Goal: Task Accomplishment & Management: Use online tool/utility

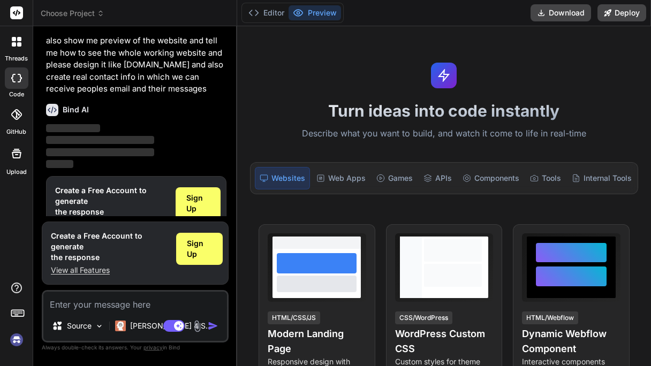
scroll to position [99, 0]
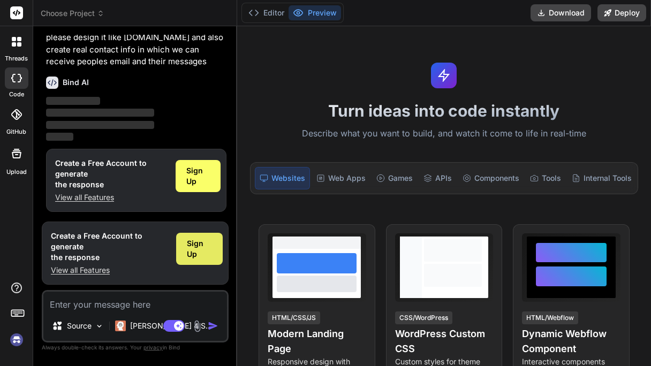
click at [194, 247] on span "Sign Up" at bounding box center [199, 248] width 25 height 21
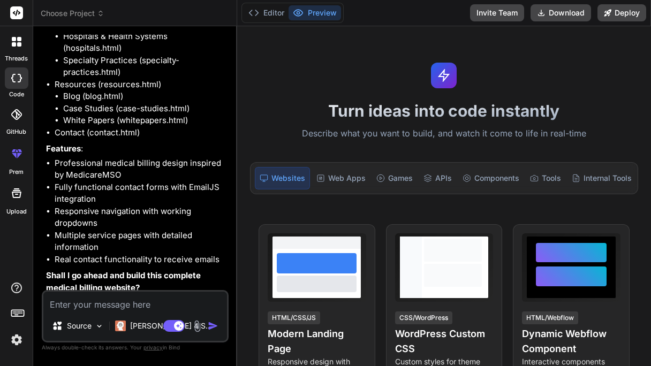
scroll to position [388, 0]
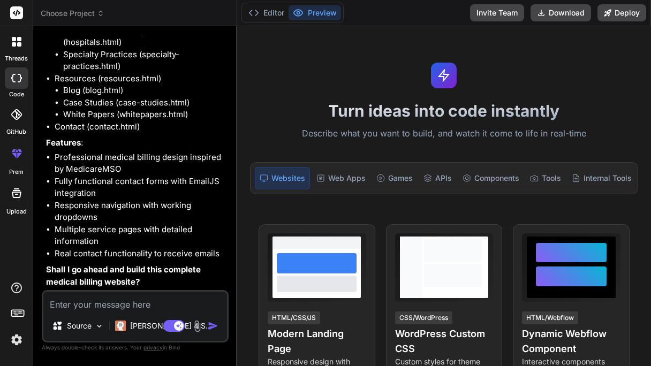
click at [140, 310] on textarea at bounding box center [135, 301] width 184 height 19
paste textarea "yes plz and all images are shown sometimes i could not access the images and pl…"
type textarea "x"
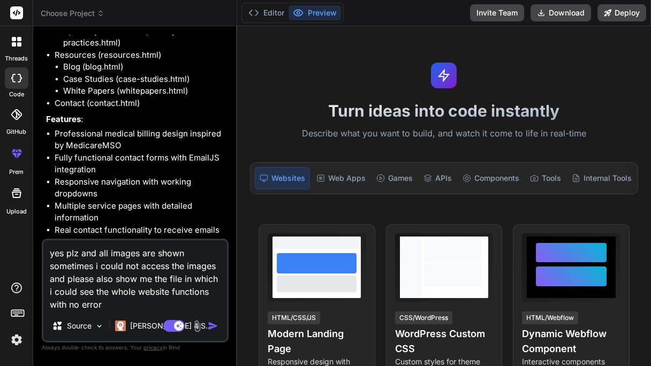
type textarea "yes plz and all images are shown sometimes i could not access the images and pl…"
click at [214, 325] on img "button" at bounding box center [213, 326] width 11 height 11
type textarea "x"
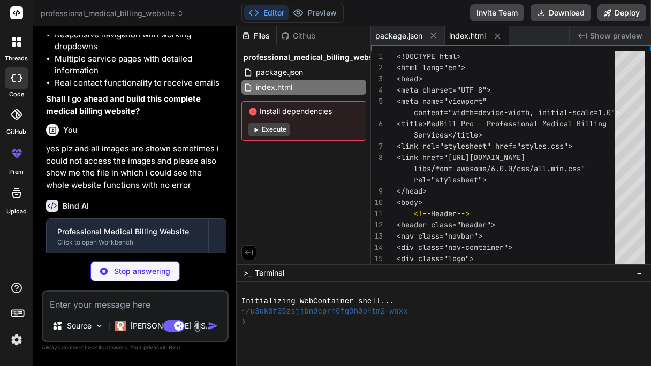
scroll to position [626, 0]
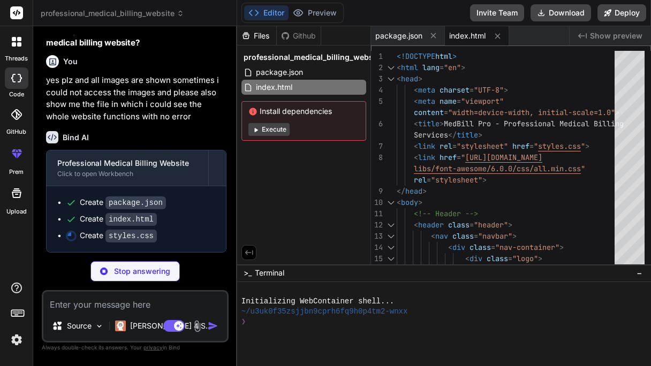
type textarea "x"
type textarea ".cta h2 { font-size: 2rem; } .stats-grid { grid-template-columns: 1fr; } }"
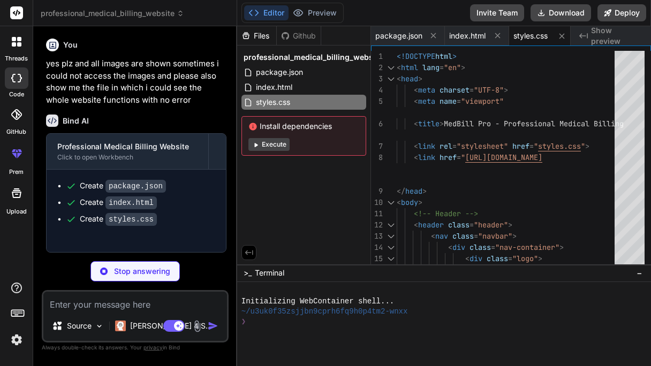
type textarea "x"
type textarea "</div> </footer> <script src="script.js"></script> </body> </html>"
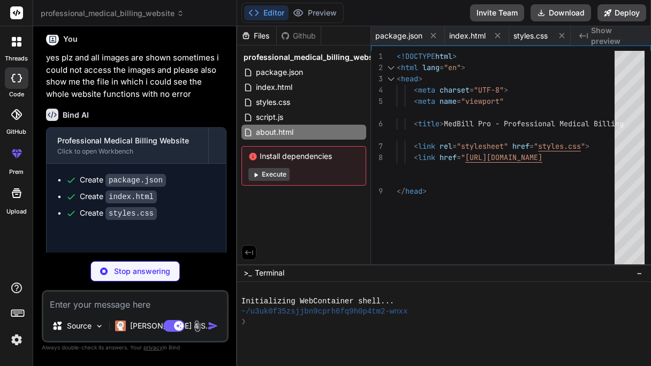
type textarea "x"
type textarea "<script src="script.js"></script> </body> </html>"
type textarea "x"
type textarea "</html>"
type textarea "x"
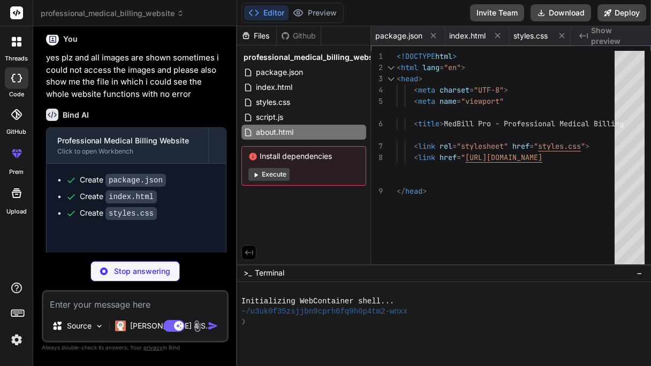
type textarea "<script src="script.js"></script> </body> </html>"
type textarea "x"
type textarea "<script src="script.js"></script> </body> </html>"
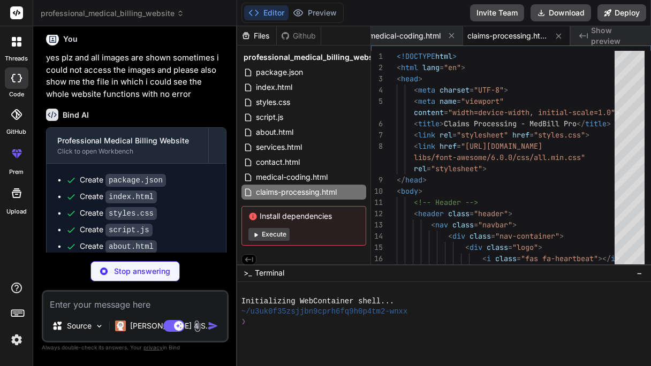
scroll to position [740, 0]
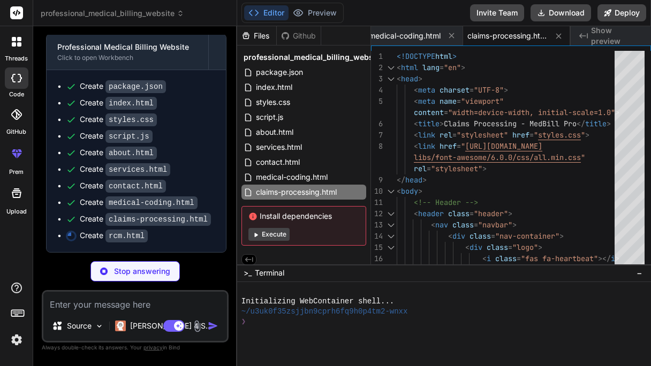
type textarea "x"
type textarea "rights reserved.</p> </div> </div> </footer> <script src="script.js"></script> …"
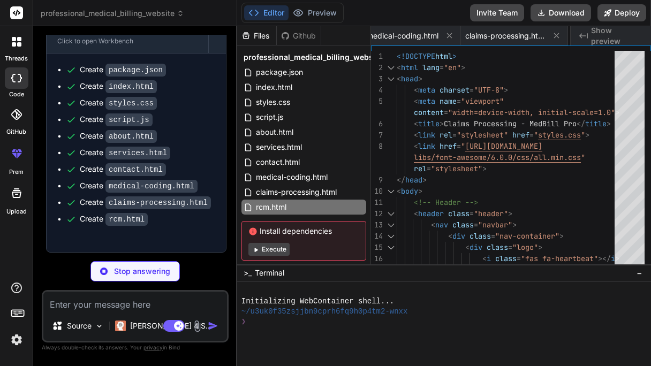
type textarea "x"
type textarea "</html>"
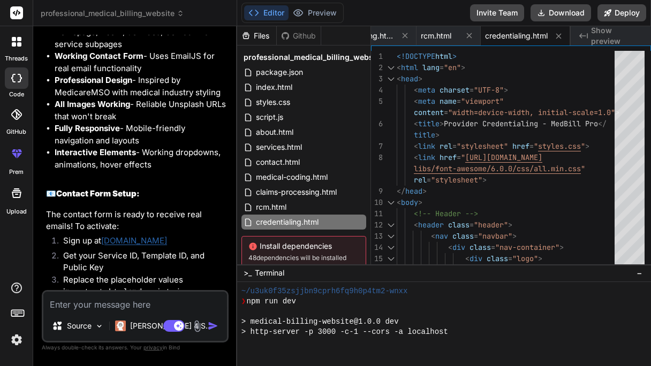
scroll to position [1121, 0]
click at [316, 12] on button "Preview" at bounding box center [315, 12] width 52 height 15
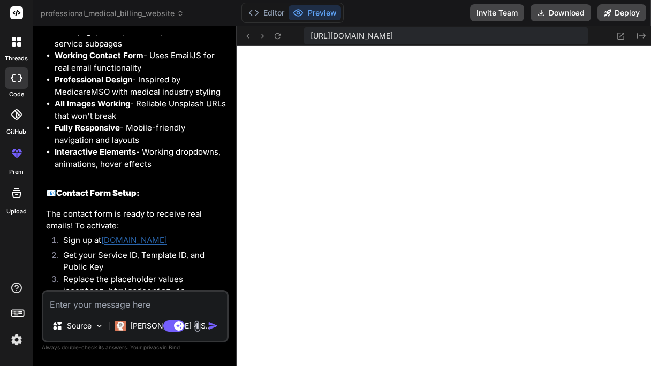
scroll to position [777, 0]
click at [174, 308] on textarea at bounding box center [135, 301] width 184 height 19
type textarea "x"
type textarea "a"
type textarea "x"
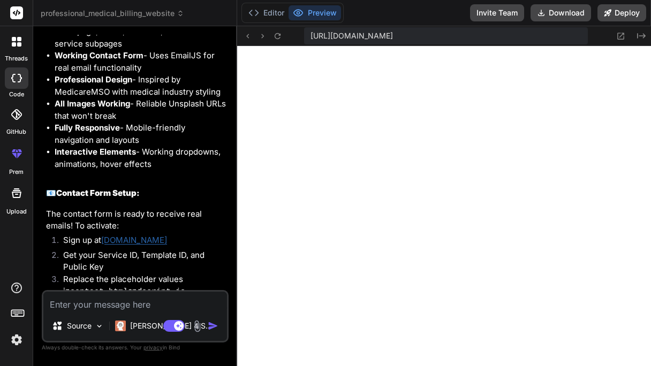
type textarea "x"
type textarea "c"
type textarea "x"
type textarea "ca"
type textarea "x"
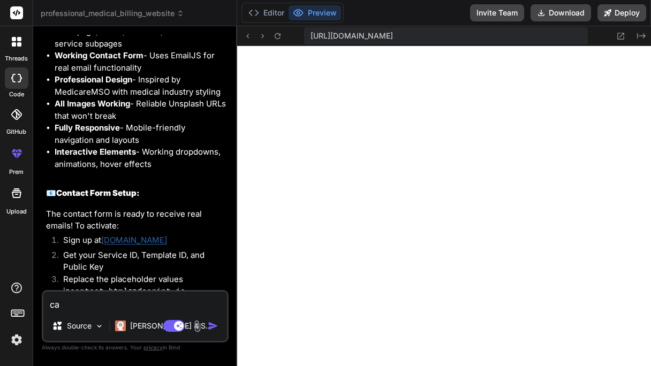
type textarea "can"
type textarea "x"
type textarea "can"
type textarea "x"
type textarea "can y"
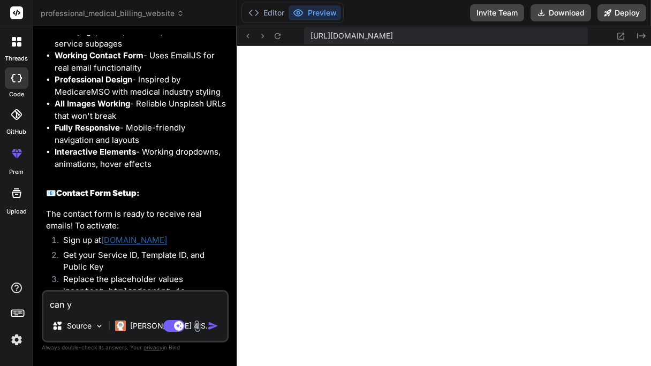
type textarea "x"
type textarea "can yo"
type textarea "x"
type textarea "can you"
type textarea "x"
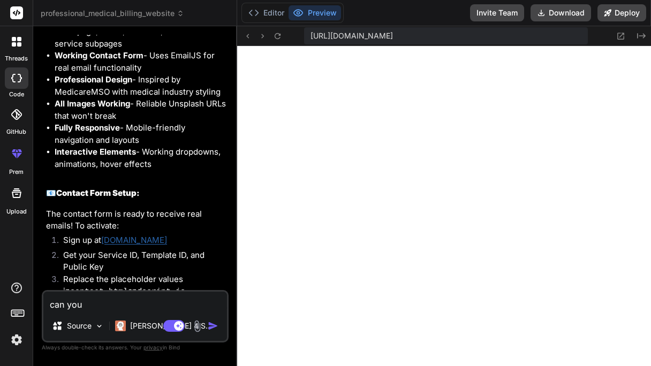
type textarea "can you"
type textarea "x"
type textarea "can you m"
type textarea "x"
type textarea "can you ma"
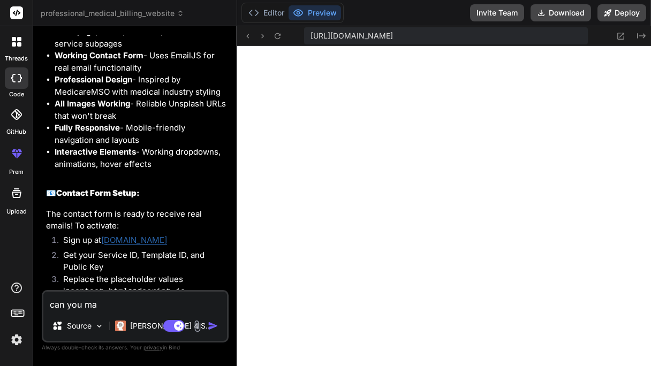
type textarea "x"
type textarea "can you mak"
type textarea "x"
type textarea "can you make"
type textarea "x"
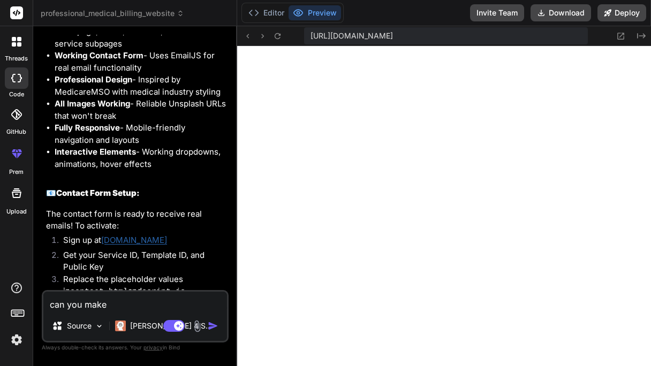
type textarea "can you make"
type textarea "x"
type textarea "can you make i"
type textarea "x"
type textarea "can you make it"
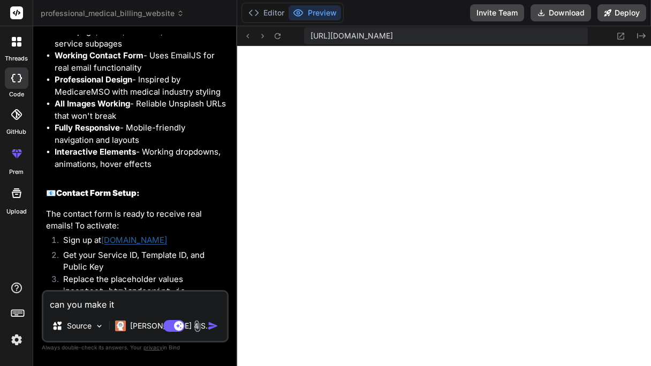
type textarea "x"
type textarea "can you make it"
type textarea "x"
type textarea "can you make it r"
type textarea "x"
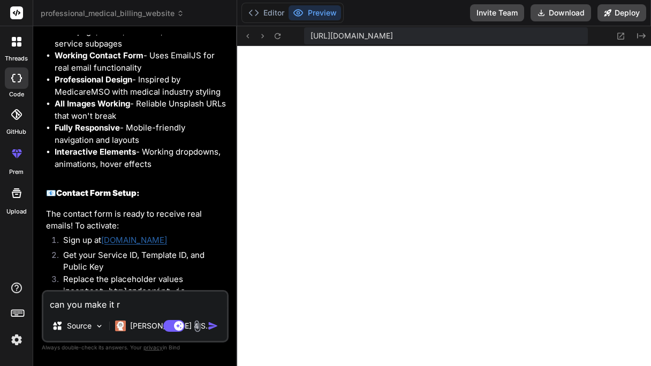
type textarea "can you make it re"
type textarea "x"
type textarea "can you make it ref"
type textarea "x"
type textarea "can you make it refl"
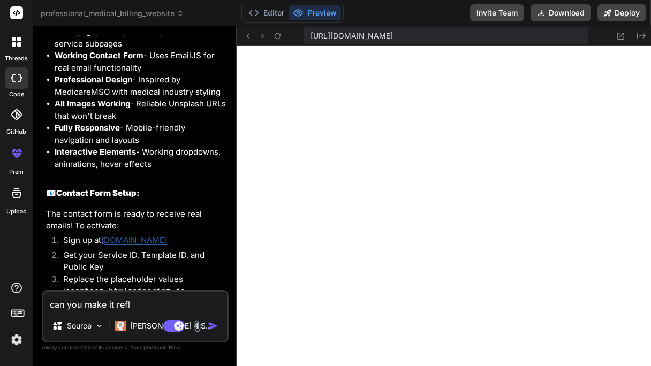
type textarea "x"
type textarea "can you make it refle"
type textarea "x"
type textarea "can you make it reflex"
type textarea "x"
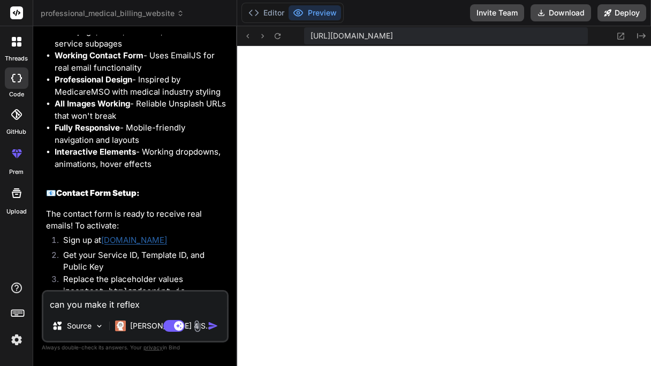
type textarea "can you make it reflexi"
type textarea "x"
type textarea "can you make it reflexiv"
type textarea "x"
type textarea "can you make it reflexive"
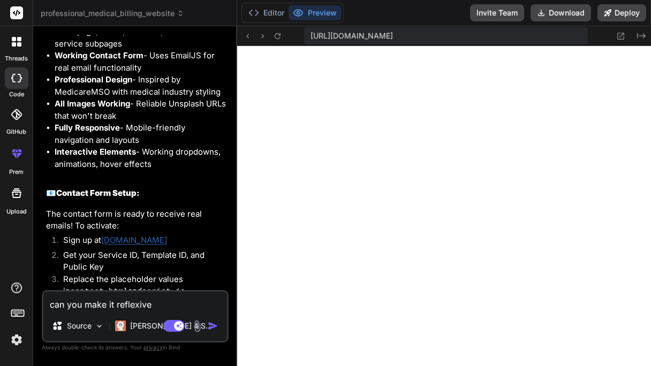
type textarea "x"
type textarea "can you make it reflexive"
type textarea "x"
type textarea "can you make it reflexive t"
type textarea "x"
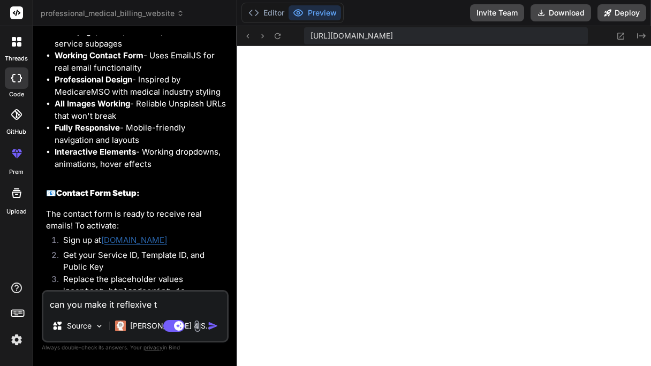
type textarea "can you make it reflexive th"
type textarea "x"
type textarea "can you make it reflexive the"
type textarea "x"
type textarea "can you make it reflexive thet"
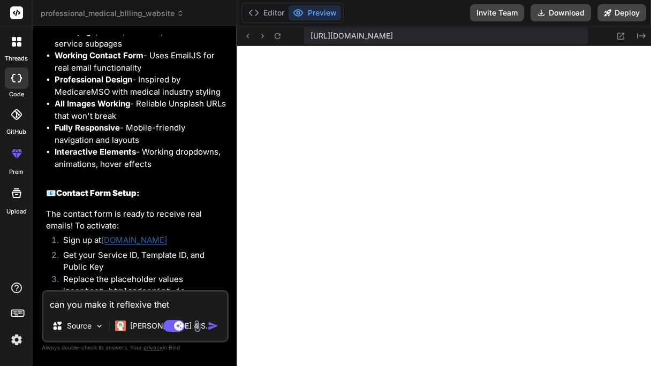
type textarea "x"
type textarea "can you make it reflexive thet"
type textarea "x"
type textarea "can you make it reflexive thet i"
type textarea "x"
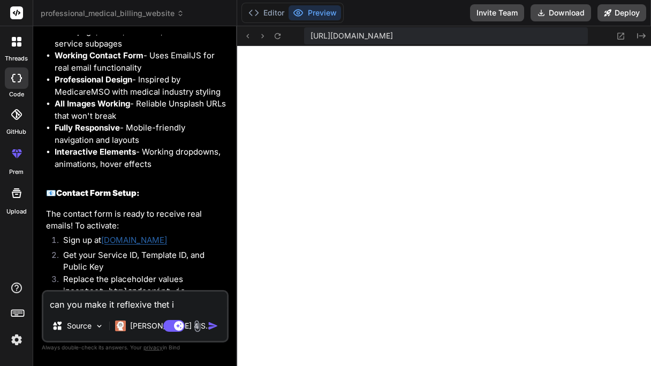
type textarea "can you make it reflexive thet if"
type textarea "x"
type textarea "can you make it reflexive thet if"
type textarea "x"
type textarea "can you make it reflexive thet if a"
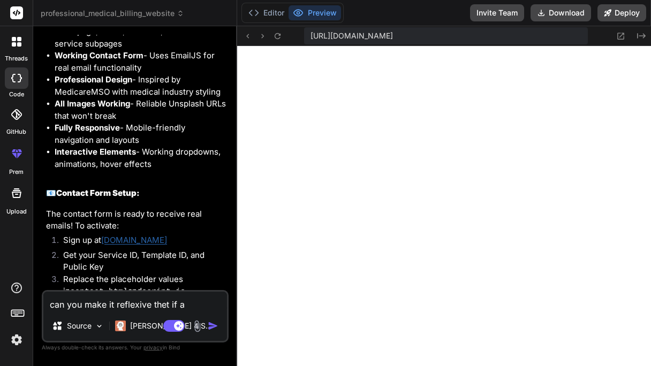
type textarea "x"
type textarea "can you make it reflexive thet if a"
type textarea "x"
type textarea "can you make it reflexive thet if a p"
type textarea "x"
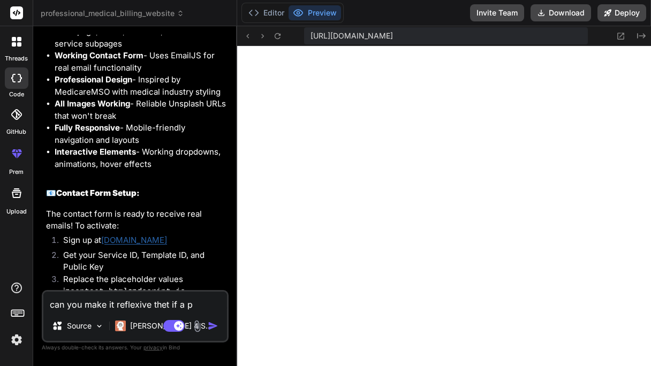
type textarea "can you make it reflexive thet if a pe"
type textarea "x"
type textarea "can you make it reflexive thet if a per"
type textarea "x"
type textarea "can you make it reflexive thet if a pers"
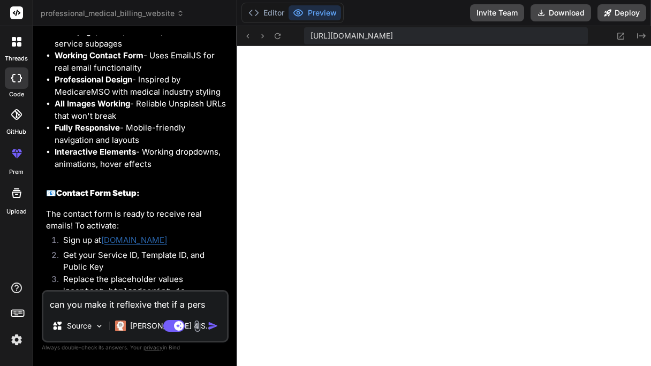
type textarea "x"
type textarea "can you make it reflexive thet if a perso"
type textarea "x"
type textarea "can you make it reflexive thet if a person"
type textarea "x"
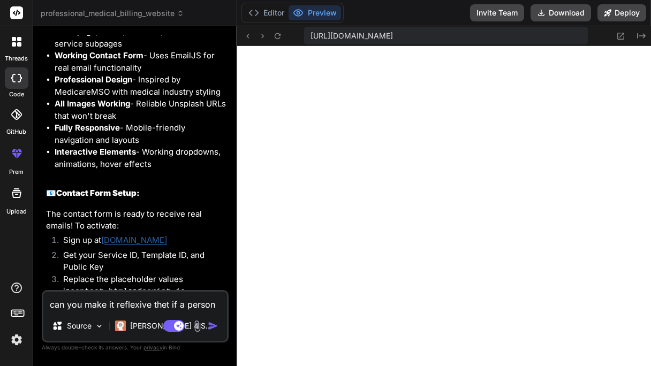
type textarea "can you make it reflexive thet if a person"
type textarea "x"
type textarea "can you make it reflexive thet if a person e"
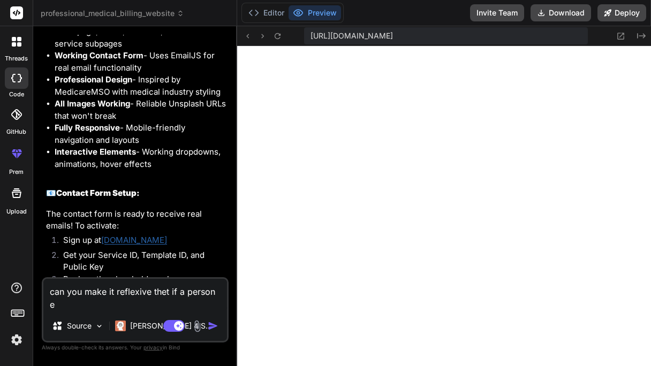
type textarea "x"
type textarea "can you make it reflexive thet if a person"
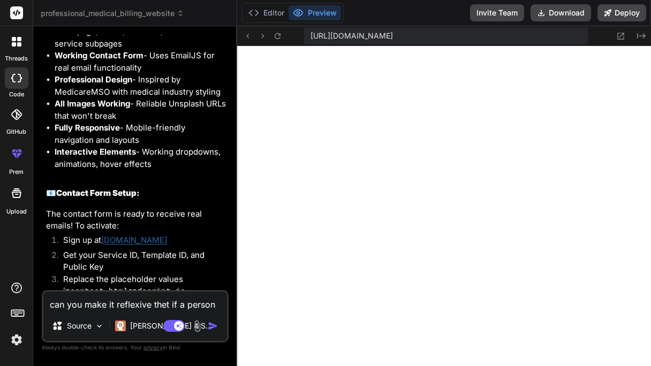
type textarea "x"
type textarea "can you make it reflexive thet if a person w"
type textarea "x"
type textarea "can you make it reflexive thet if a person wa"
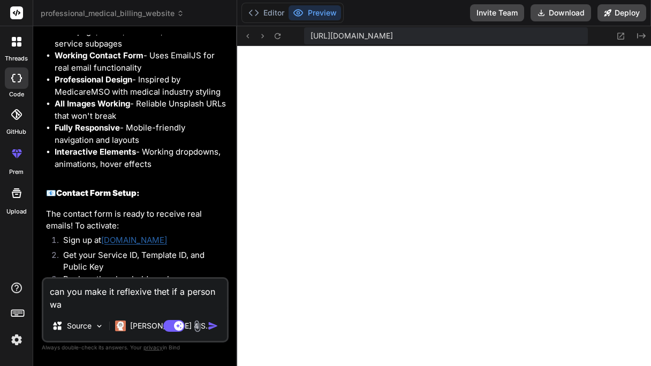
type textarea "x"
type textarea "can you make it reflexive thet if a person wan"
type textarea "x"
type textarea "can you make it reflexive thet if a person want"
type textarea "x"
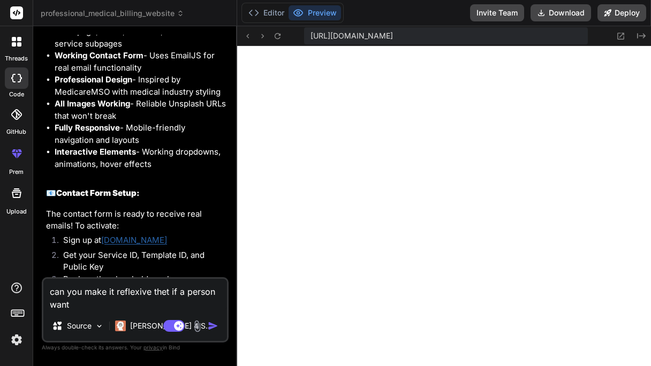
type textarea "can you make it reflexive thet if a person want"
type textarea "x"
type textarea "can you make it reflexive thet if a person want t"
type textarea "x"
type textarea "can you make it reflexive thet if a person want to"
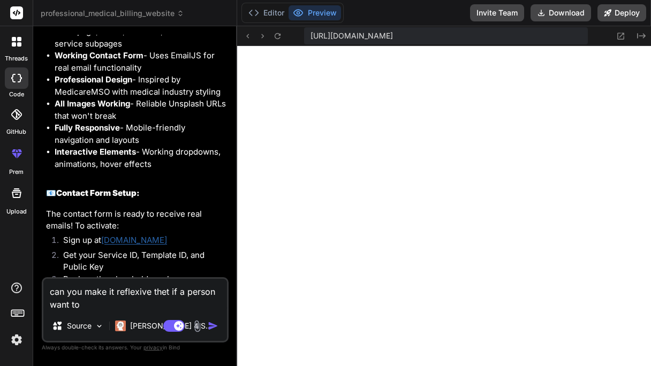
type textarea "x"
type textarea "can you make it reflexive thet if a person want to"
type textarea "x"
type textarea "can you make it reflexive thet if a person want to s"
type textarea "x"
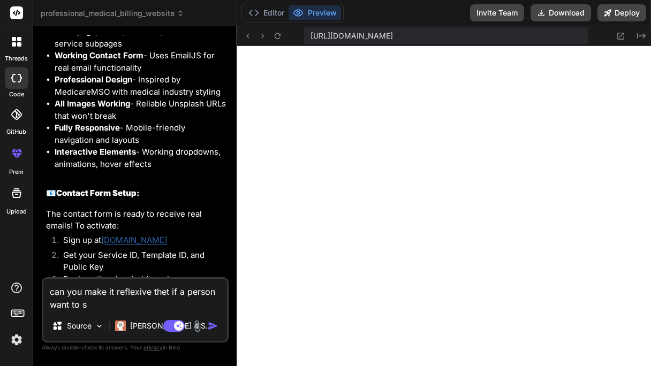
type textarea "can you make it reflexive thet if a person want to se"
type textarea "x"
type textarea "can you make it reflexive thet if a person want to see"
type textarea "x"
type textarea "can you make it reflexive thet if a person want to see"
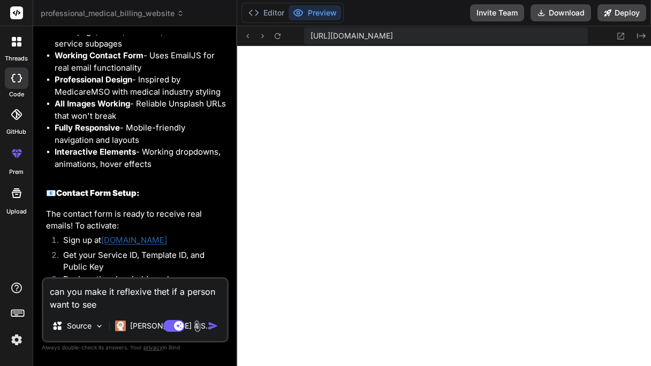
type textarea "x"
type textarea "can you make it reflexive thet if a person want to see i"
type textarea "x"
type textarea "can you make it reflexive thet if a person want to see it"
type textarea "x"
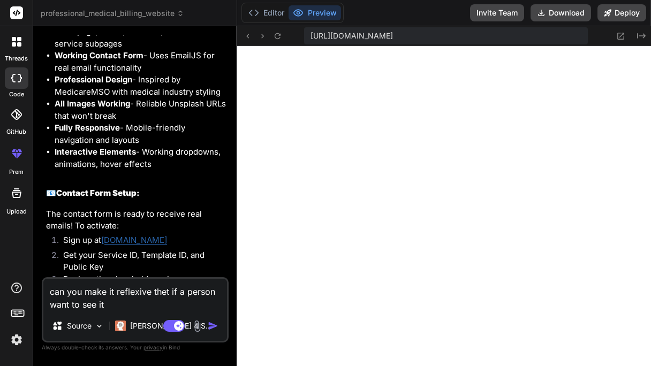
type textarea "can you make it reflexive thet if a person want to see it"
type textarea "x"
type textarea "can you make it reflexive thet if a person want to see it o"
type textarea "x"
type textarea "can you make it reflexive thet if a person want to see it on"
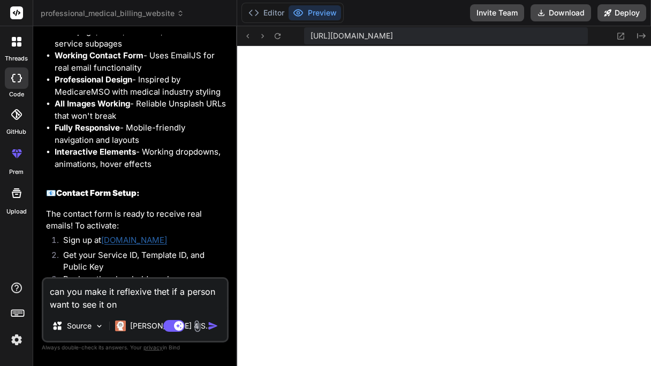
type textarea "x"
type textarea "can you make it reflexive thet if a person want to see it on"
type textarea "x"
type textarea "can you make it reflexive thet if a person want to see it on m"
type textarea "x"
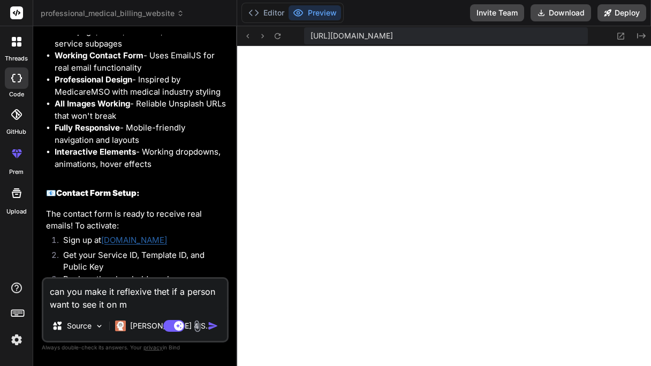
type textarea "can you make it reflexive thet if a person want to see it on mo"
type textarea "x"
type textarea "can you make it reflexive thet if a person want to see it on mob"
type textarea "x"
type textarea "can you make it reflexive thet if a person want to see it on mobi"
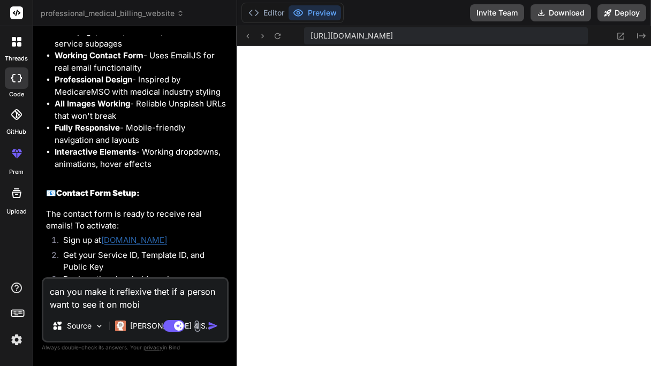
type textarea "x"
type textarea "can you make it reflexive thet if a person want to see it on mobil"
type textarea "x"
type textarea "can you make it reflexive thet if a person want to see it on mobilr"
type textarea "x"
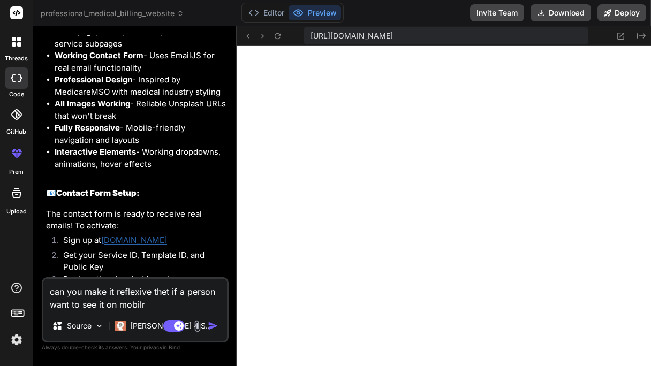
type textarea "can you make it reflexive thet if a person want to see it on mobil"
type textarea "x"
type textarea "can you make it reflexive thet if a person want to see it on mobile"
type textarea "x"
type textarea "can you make it reflexive thet if a person want to see it on mobile"
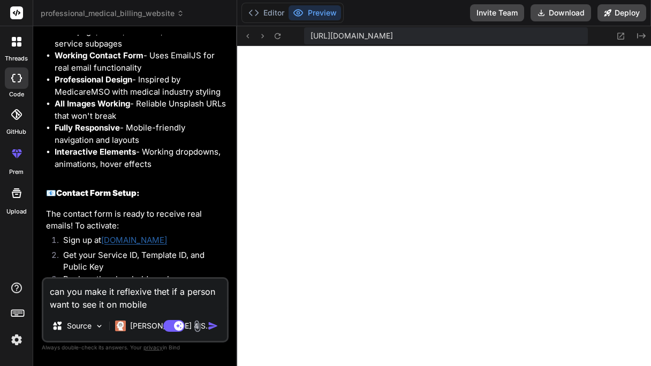
type textarea "x"
type textarea "can you make it reflexive thet if a person want to see it on mobile i"
type textarea "x"
type textarea "can you make it reflexive thet if a person want to see it on mobile"
type textarea "x"
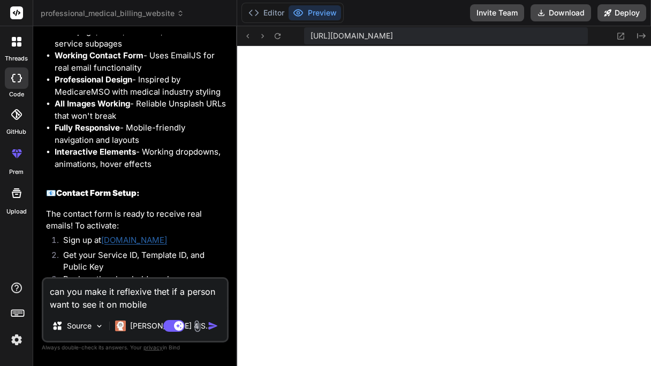
type textarea "can you make it reflexive thet if a person want to see it on mobile s"
type textarea "x"
type textarea "can you make it reflexive thet if a person want to see it on mobile so"
type textarea "x"
type textarea "can you make it reflexive thet if a person want to see it on mobile so"
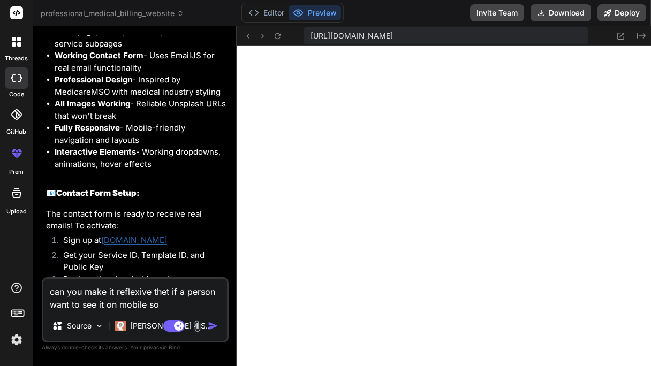
type textarea "x"
type textarea "can you make it reflexive thet if a person want to see it on mobile so h"
type textarea "x"
type textarea "can you make it reflexive thet if a person want to see it on mobile so he"
type textarea "x"
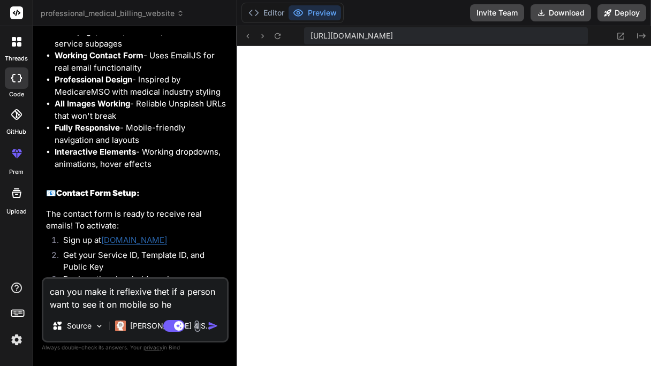
type textarea "can you make it reflexive thet if a person want to see it on mobile so he"
type textarea "x"
type textarea "can you make it reflexive thet if a person want to see it on mobile so he c"
type textarea "x"
type textarea "can you make it reflexive thet if a person want to see it on mobile so he ca"
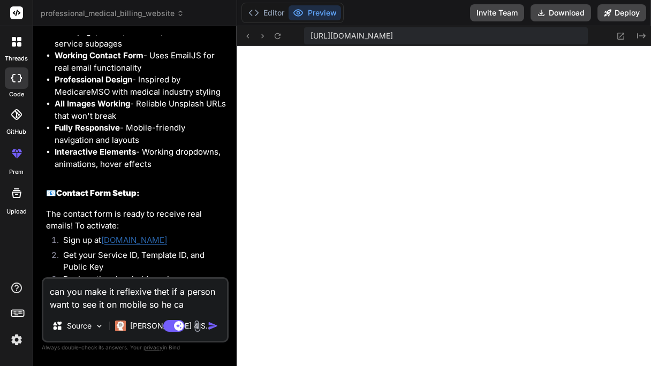
type textarea "x"
type textarea "can you make it reflexive thet if a person want to see it on mobile so he can"
type textarea "x"
type textarea "can you make it reflexive thet if a person want to see it on mobile so he can"
type textarea "x"
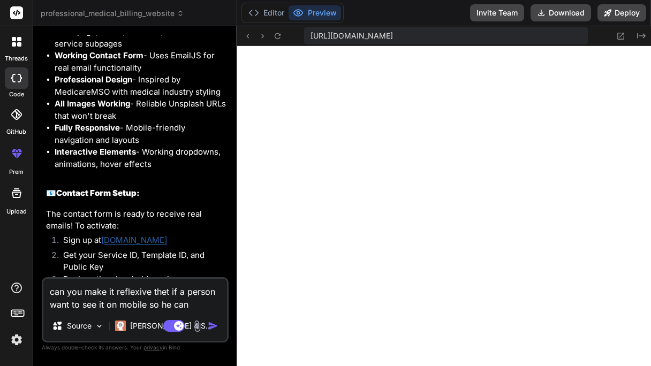
type textarea "can you make it reflexive thet if a person want to see it on mobile so he can s"
type textarea "x"
type textarea "can you make it reflexive thet if a person want to see it on mobile so he can se"
type textarea "x"
type textarea "can you make it reflexive thet if a person want to see it on mobile so he can s…"
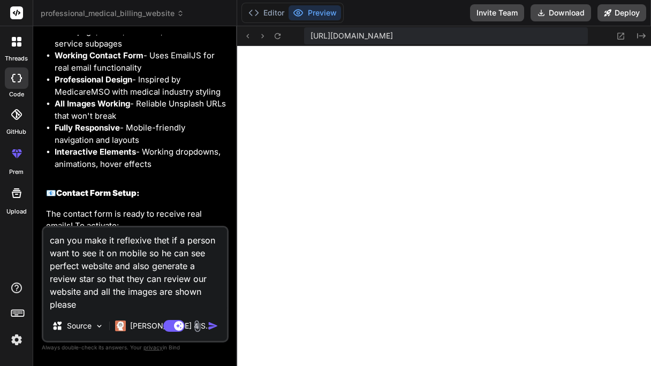
click at [218, 323] on img "button" at bounding box center [213, 326] width 11 height 11
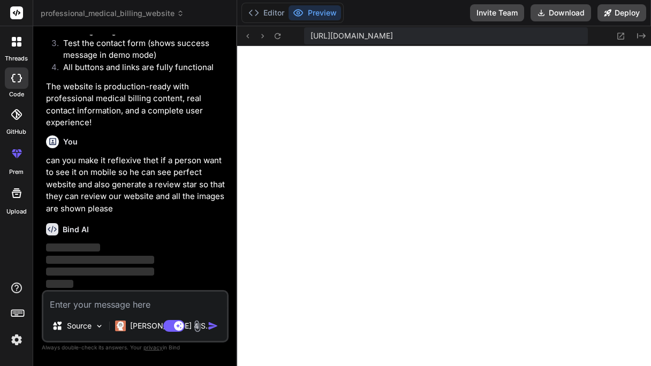
scroll to position [1707, 0]
click at [248, 35] on icon at bounding box center [247, 36] width 9 height 9
click at [272, 17] on button "Editor" at bounding box center [266, 12] width 44 height 15
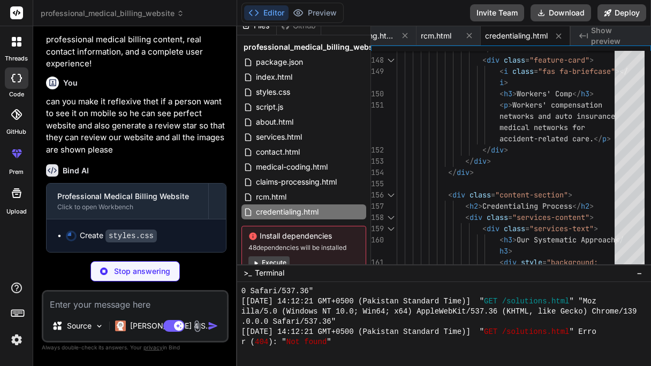
scroll to position [0, 0]
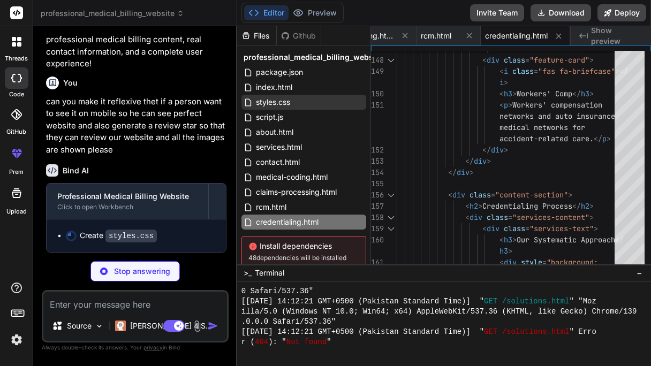
click at [303, 99] on div "styles.css" at bounding box center [303, 102] width 125 height 15
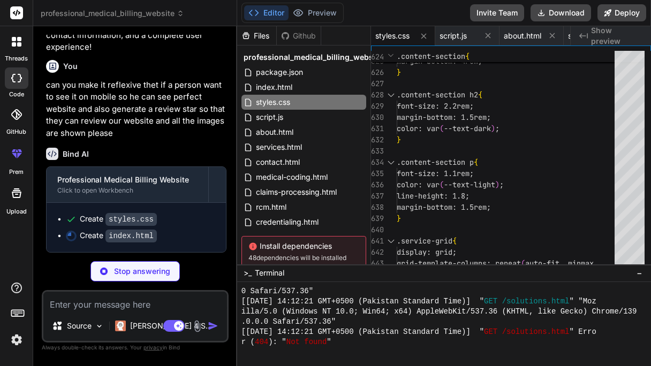
scroll to position [1782, 0]
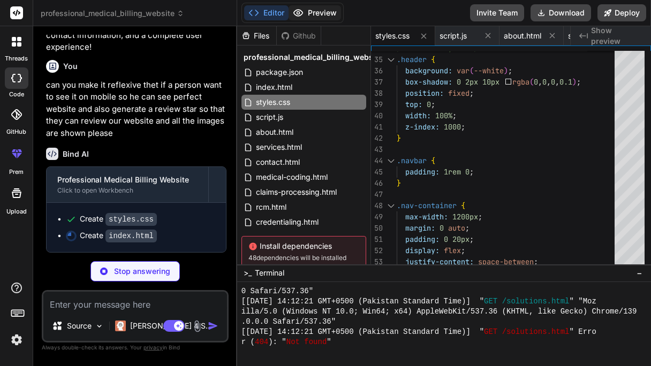
click at [332, 18] on button "Preview" at bounding box center [315, 12] width 52 height 15
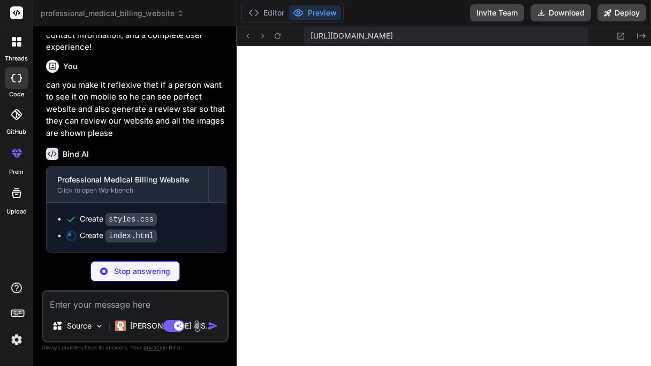
click at [317, 12] on button "Preview" at bounding box center [315, 12] width 52 height 15
click at [265, 17] on button "Editor" at bounding box center [266, 12] width 44 height 15
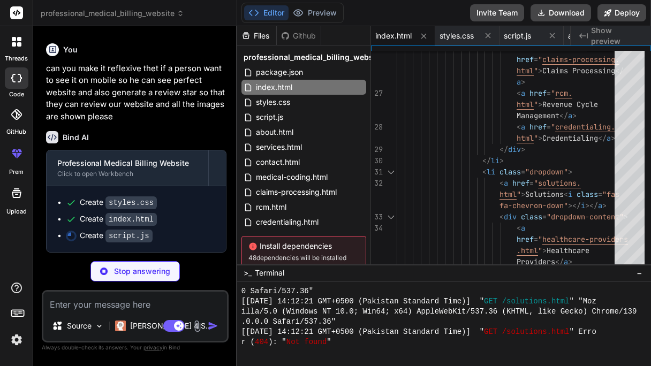
scroll to position [1798, 0]
click at [314, 9] on button "Preview" at bounding box center [315, 12] width 52 height 15
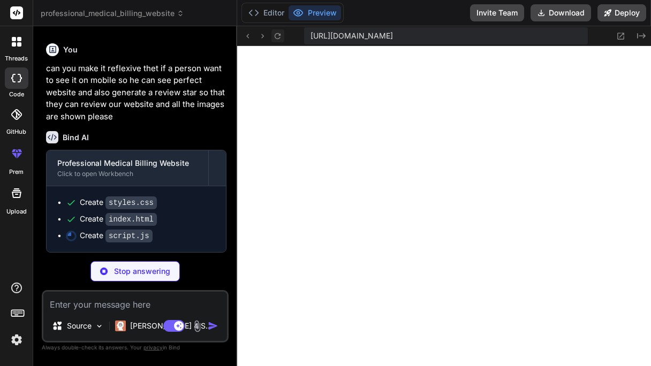
click at [281, 38] on icon at bounding box center [277, 36] width 9 height 9
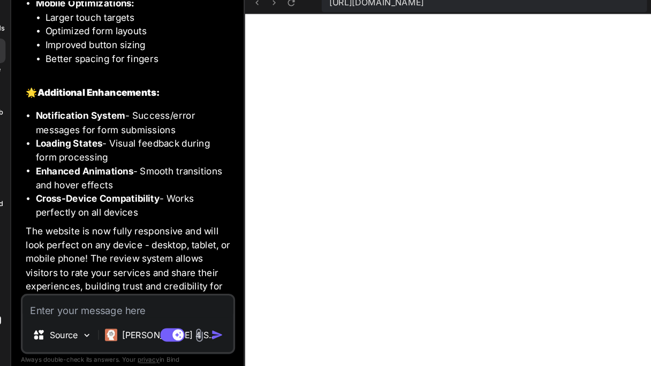
scroll to position [2706, 0]
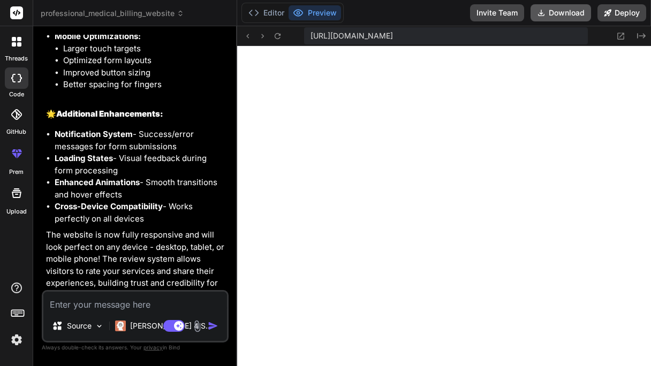
click at [553, 8] on button "Download" at bounding box center [560, 12] width 60 height 17
click at [64, 302] on textarea at bounding box center [135, 301] width 184 height 19
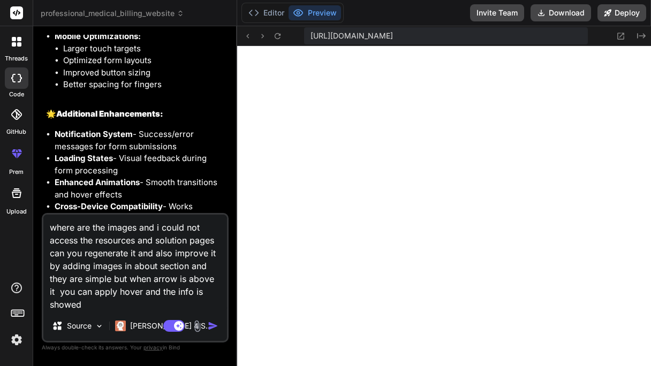
click at [211, 322] on img "button" at bounding box center [213, 326] width 11 height 11
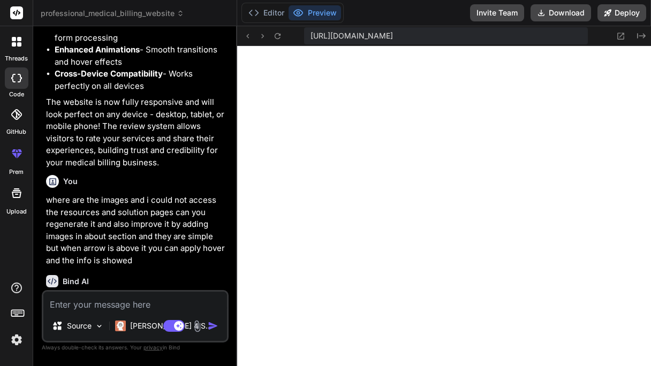
scroll to position [2930, 0]
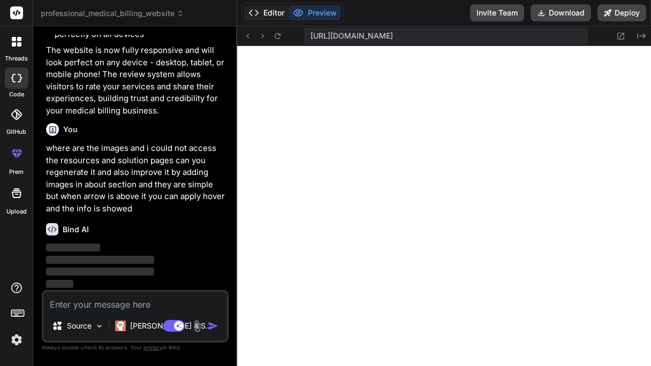
click at [268, 13] on button "Editor" at bounding box center [266, 12] width 44 height 15
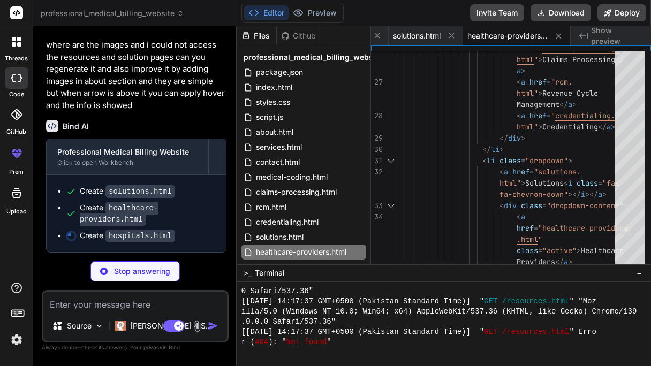
scroll to position [3015, 0]
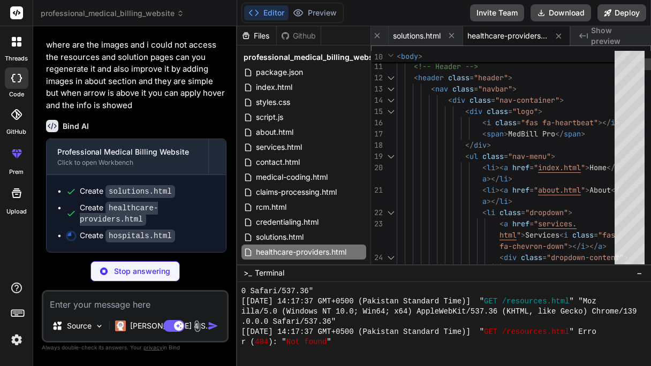
click at [515, 39] on span "healthcare-providers.html" at bounding box center [507, 36] width 80 height 11
click at [521, 37] on span "healthcare-providers.html" at bounding box center [507, 36] width 80 height 11
click at [613, 33] on span "Show preview" at bounding box center [616, 35] width 51 height 21
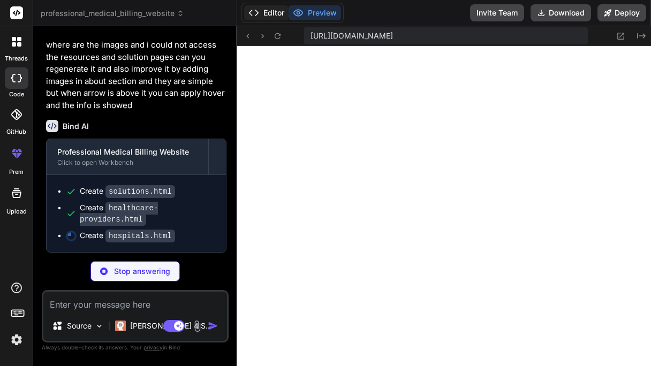
click at [269, 11] on button "Editor" at bounding box center [266, 12] width 44 height 15
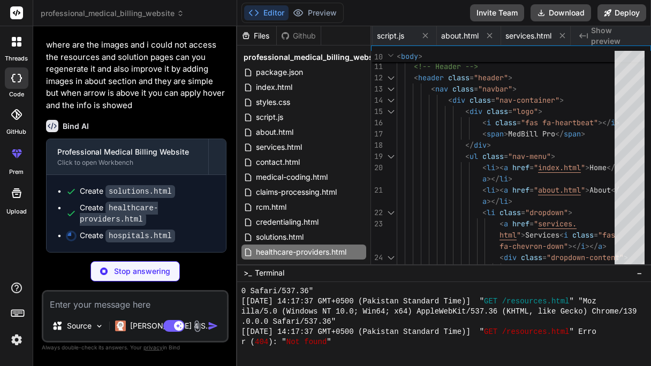
scroll to position [0, 0]
click at [123, 321] on img at bounding box center [120, 326] width 11 height 11
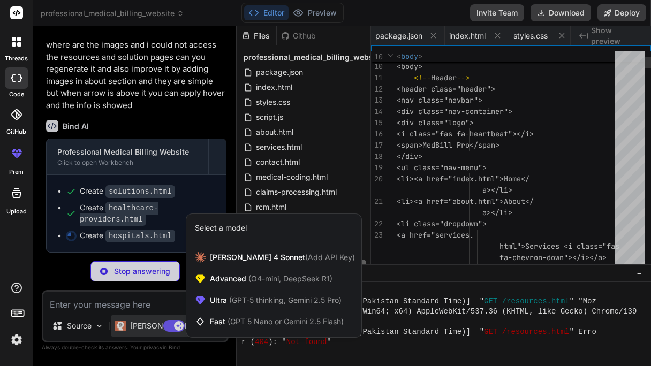
scroll to position [0, 896]
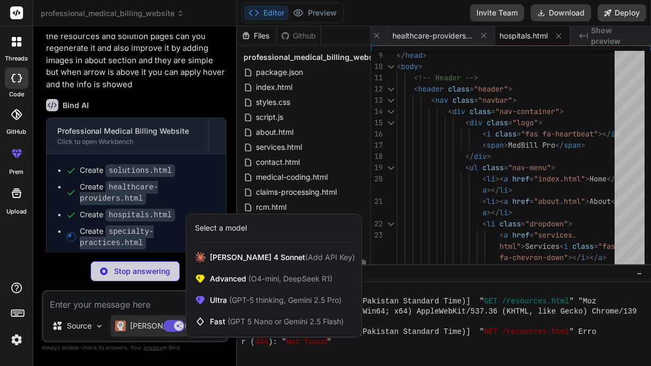
click at [141, 302] on div at bounding box center [325, 183] width 651 height 366
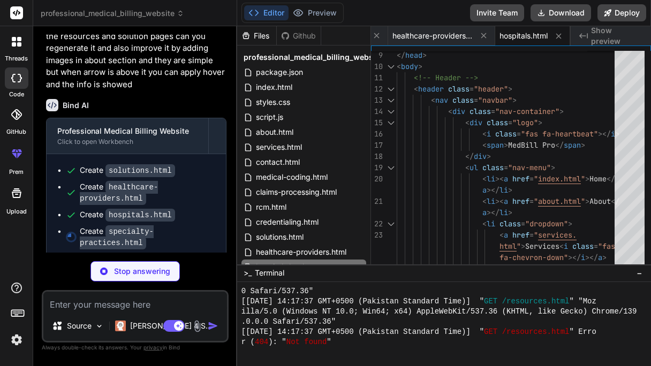
click at [146, 300] on textarea at bounding box center [135, 301] width 184 height 19
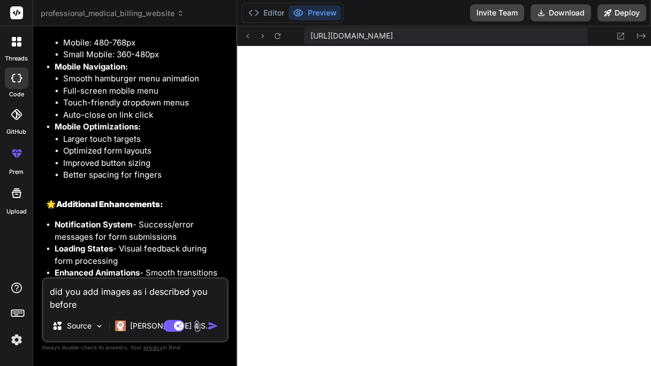
scroll to position [3140, 0]
click at [143, 299] on textarea "did you add images as i described you before" at bounding box center [135, 295] width 184 height 32
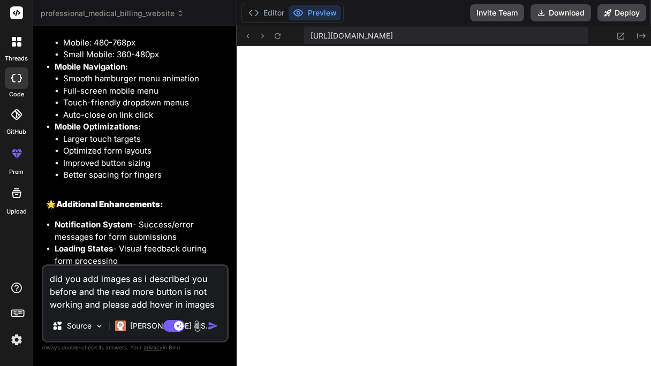
scroll to position [4245, 0]
click at [216, 306] on textarea "did you add images as i described you before and the read more button is not wo…" at bounding box center [135, 288] width 184 height 45
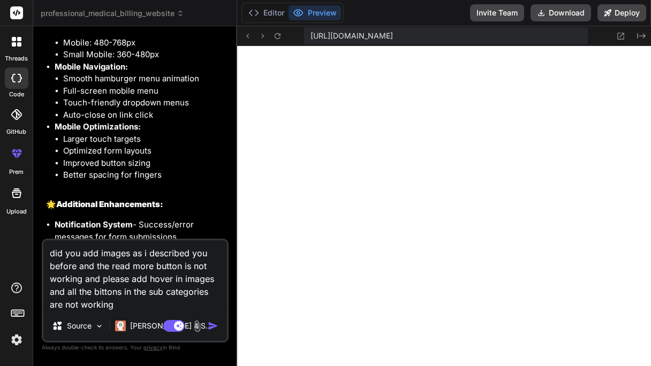
click at [199, 324] on img at bounding box center [197, 326] width 12 height 12
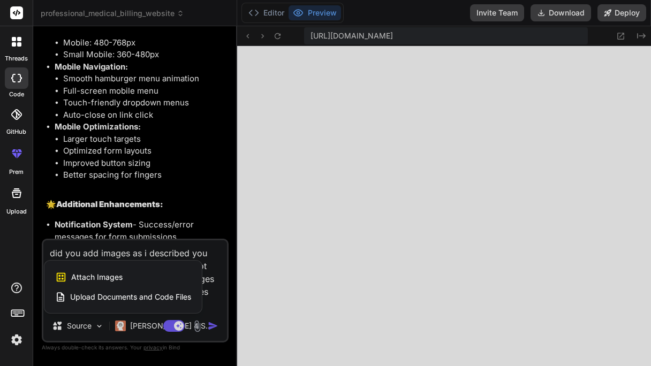
click at [223, 322] on div at bounding box center [325, 183] width 651 height 366
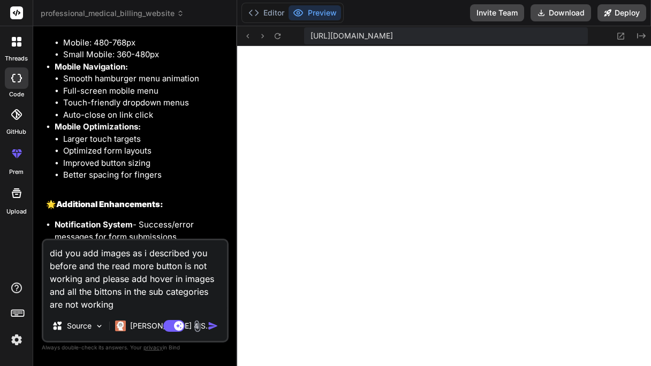
click at [215, 325] on img "button" at bounding box center [213, 326] width 11 height 11
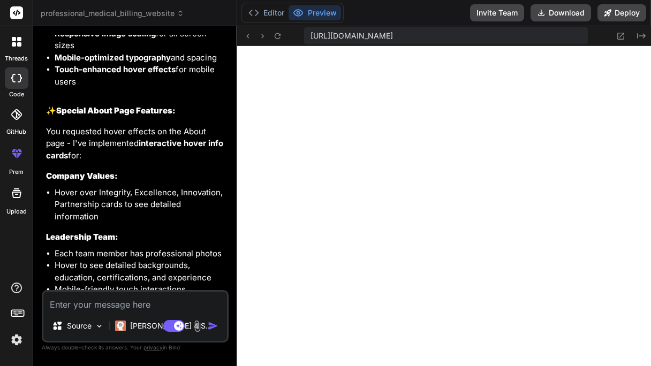
scroll to position [4420, 0]
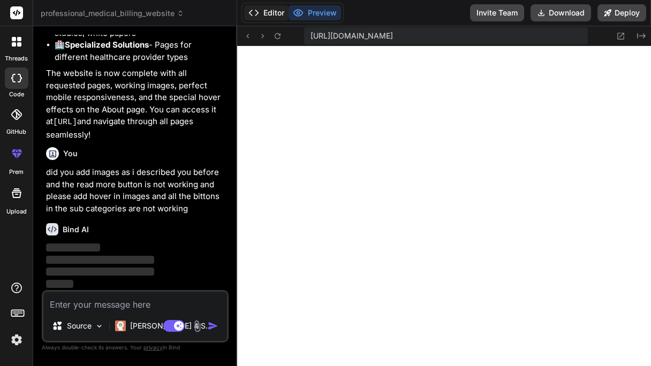
click at [261, 7] on button "Editor" at bounding box center [266, 12] width 44 height 15
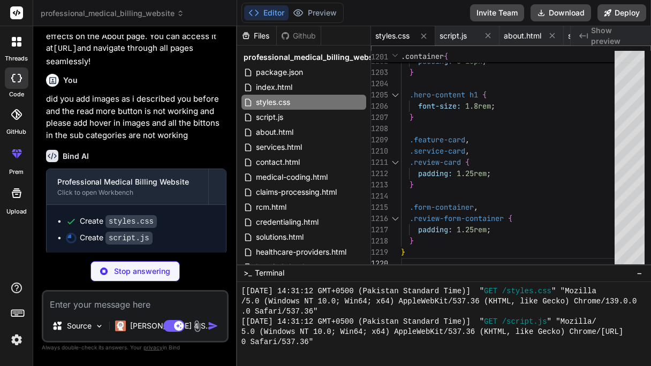
scroll to position [4494, 0]
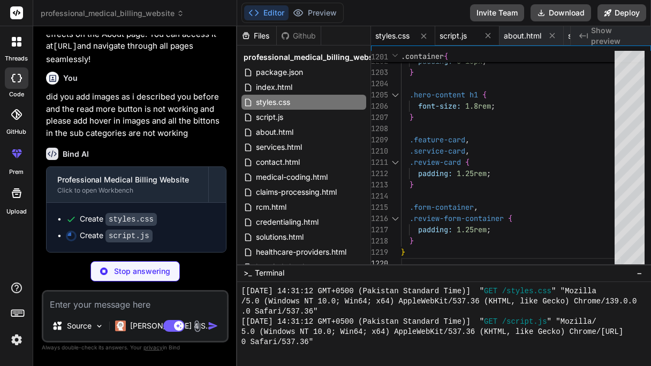
click at [450, 37] on span "script.js" at bounding box center [452, 36] width 27 height 11
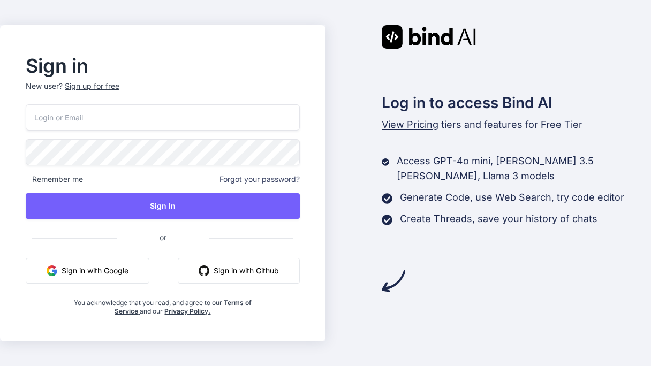
click at [127, 279] on button "Sign in with Google" at bounding box center [88, 271] width 124 height 26
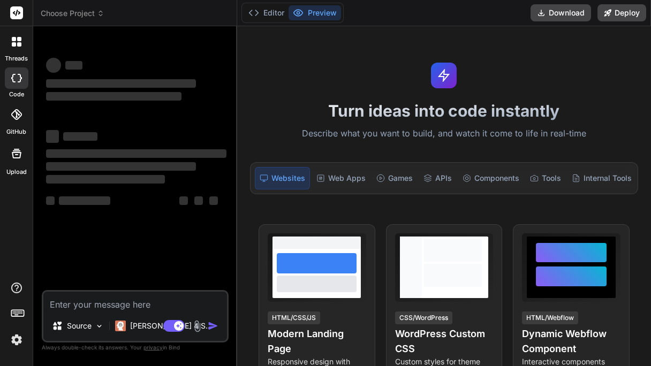
click at [16, 79] on icon at bounding box center [16, 78] width 11 height 9
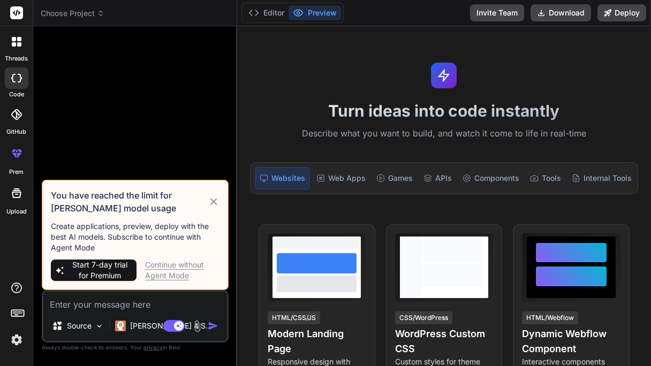
click at [213, 202] on icon at bounding box center [213, 201] width 7 height 7
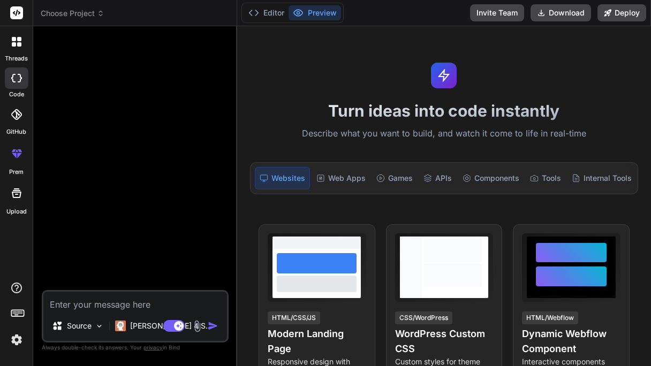
click at [17, 4] on div at bounding box center [16, 13] width 33 height 26
click at [16, 11] on rect at bounding box center [16, 12] width 13 height 13
click at [287, 8] on button "Editor" at bounding box center [266, 12] width 44 height 15
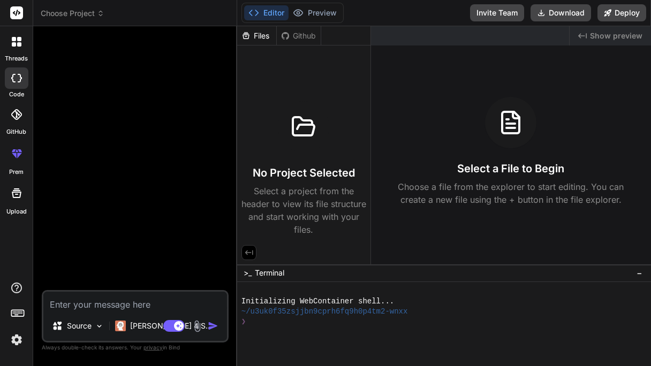
click at [287, 8] on button "Editor" at bounding box center [266, 12] width 44 height 15
click at [16, 36] on div at bounding box center [16, 42] width 22 height 22
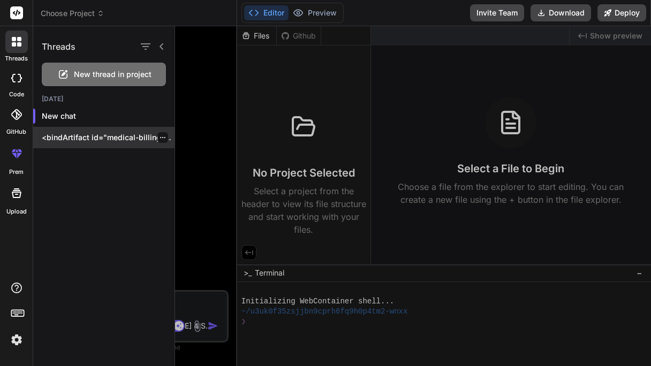
click at [160, 137] on icon "button" at bounding box center [162, 137] width 5 height 1
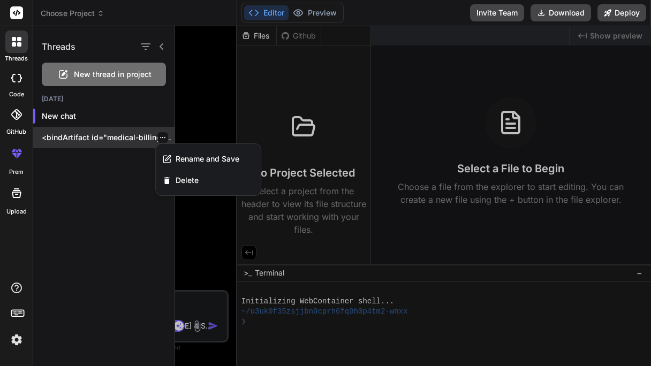
click at [88, 141] on p "<bindArtifact id="medical-billing-website" title="Professional Medical Billing …" at bounding box center [108, 137] width 133 height 11
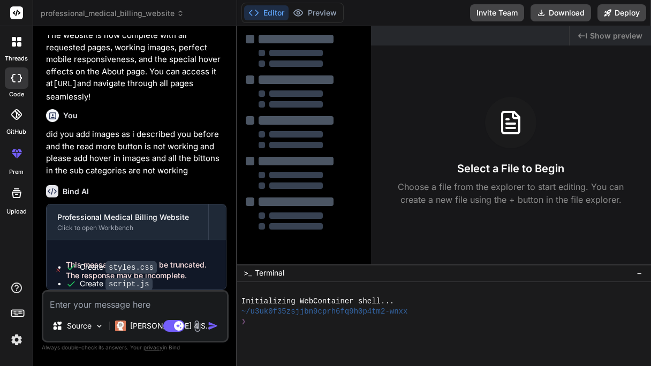
type textarea "x"
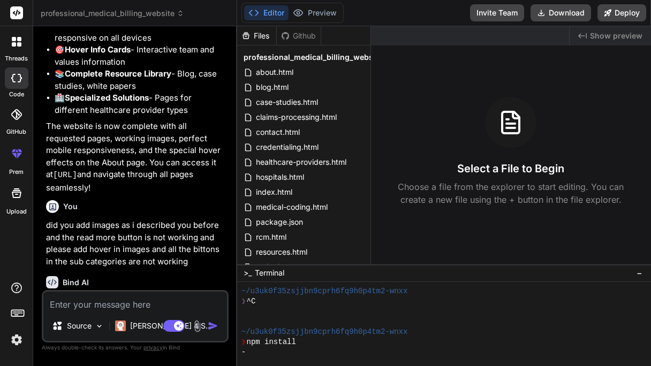
scroll to position [4496, 0]
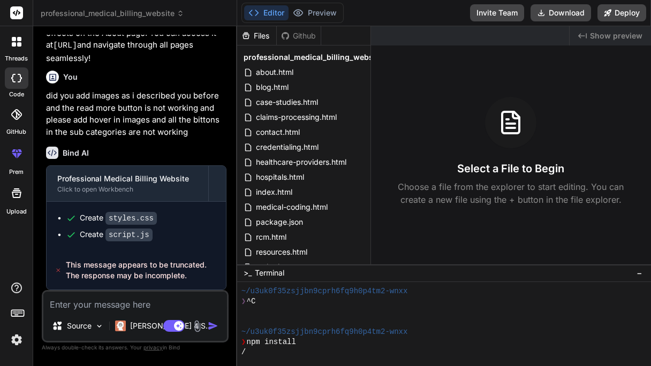
click at [178, 270] on span "This message appears to be truncated. The response may be incomplete." at bounding box center [141, 270] width 151 height 21
click at [187, 260] on span "This message appears to be truncated. The response may be incomplete." at bounding box center [141, 270] width 151 height 21
click at [181, 272] on span "This message appears to be truncated. The response may be incomplete." at bounding box center [141, 270] width 151 height 21
click at [169, 308] on textarea at bounding box center [135, 301] width 184 height 19
type textarea "r"
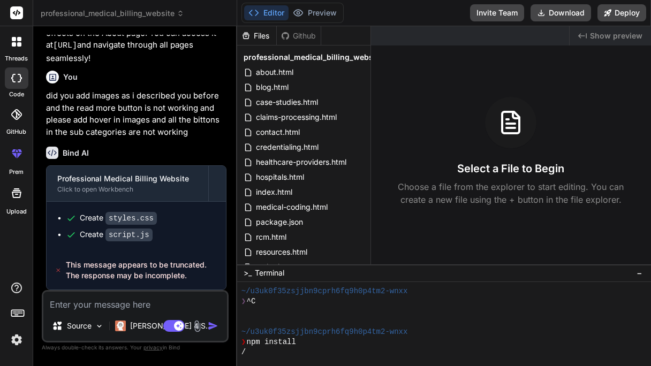
type textarea "x"
type textarea "re"
type textarea "x"
type textarea "reg"
type textarea "x"
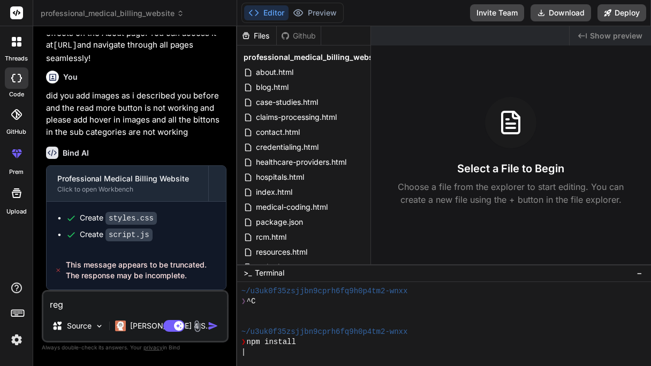
type textarea "rege"
type textarea "x"
type textarea "regen"
type textarea "x"
type textarea "regene"
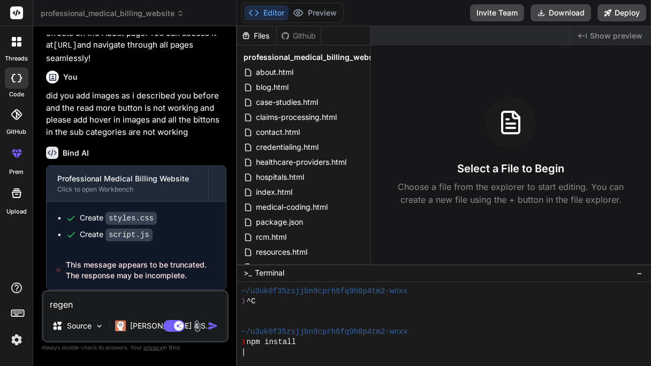
type textarea "x"
type textarea "regener"
type textarea "x"
type textarea "regenera"
type textarea "x"
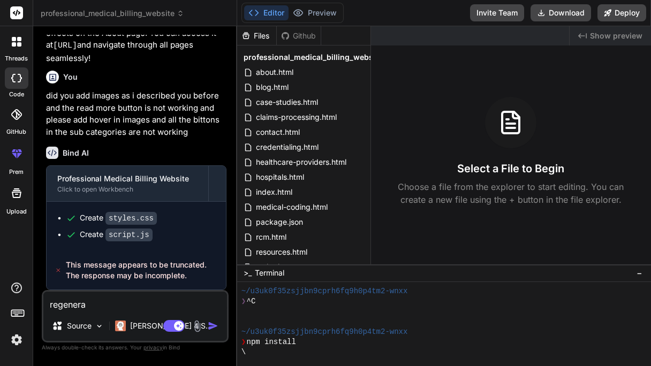
type textarea "regenerat"
type textarea "x"
type textarea "regenerate"
type textarea "x"
type textarea "regenerate"
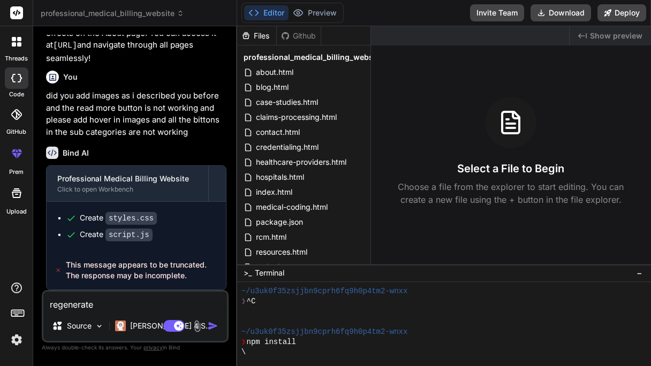
type textarea "x"
type textarea "regenerate i"
type textarea "x"
type textarea "regenerate it"
type textarea "x"
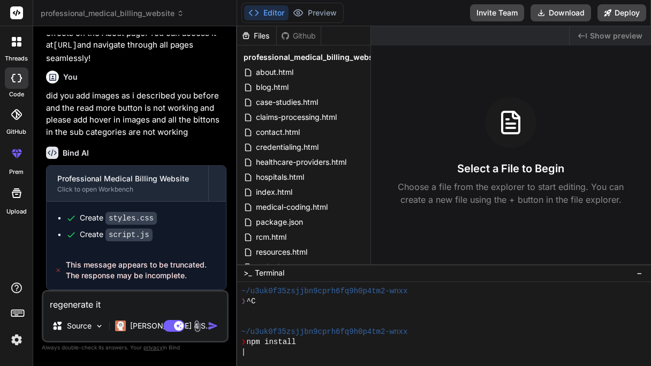
type textarea "regenerate it"
click at [215, 328] on img "button" at bounding box center [213, 326] width 11 height 11
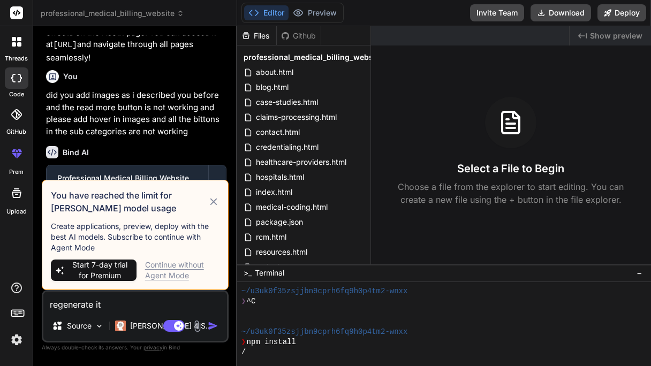
click at [213, 202] on icon at bounding box center [213, 201] width 7 height 7
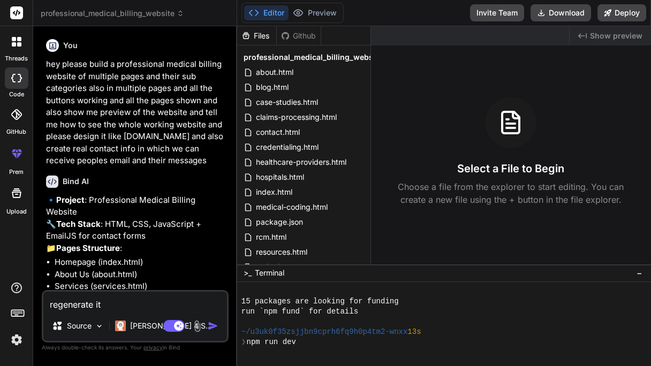
scroll to position [143, 0]
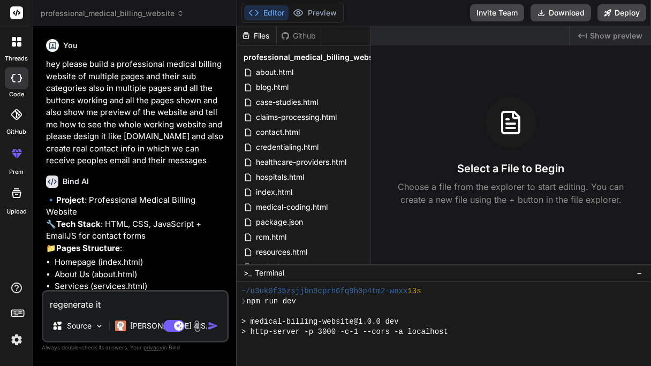
type textarea "x"
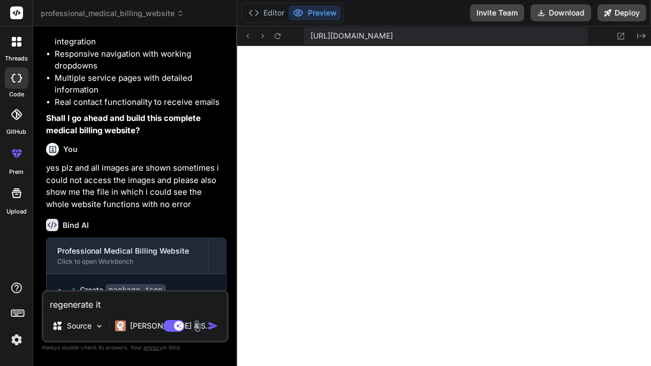
scroll to position [523, 0]
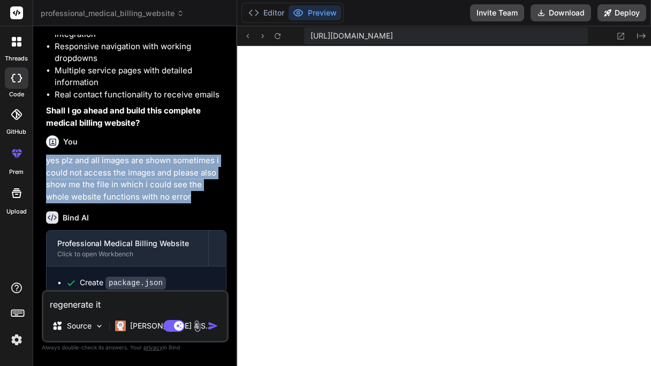
drag, startPoint x: 47, startPoint y: 183, endPoint x: 182, endPoint y: 221, distance: 140.3
click at [182, 203] on p "yes plz and all images are shown sometimes i could not access the images and pl…" at bounding box center [136, 179] width 180 height 48
copy p "yes plz and all images are shown sometimes i could not access the images and pl…"
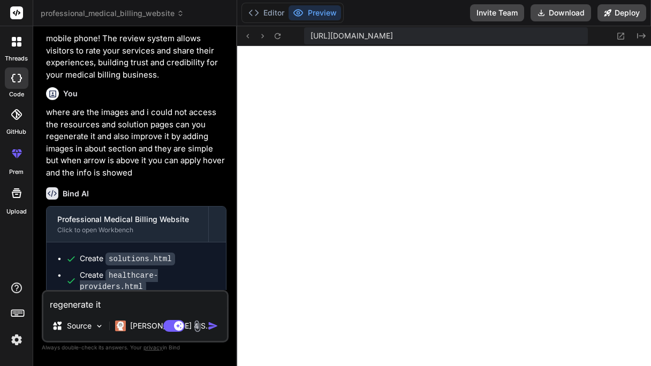
scroll to position [2924, 0]
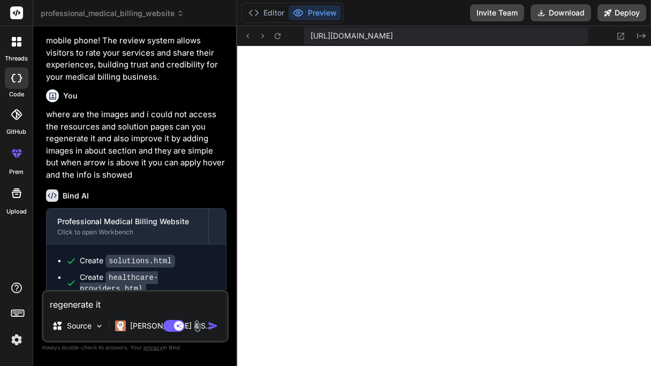
drag, startPoint x: 130, startPoint y: 179, endPoint x: 130, endPoint y: 223, distance: 44.4
drag, startPoint x: 130, startPoint y: 223, endPoint x: 93, endPoint y: 219, distance: 37.1
click at [93, 181] on p "where are the images and i could not access the resources and solution pages ca…" at bounding box center [136, 145] width 180 height 72
